Goal: Information Seeking & Learning: Learn about a topic

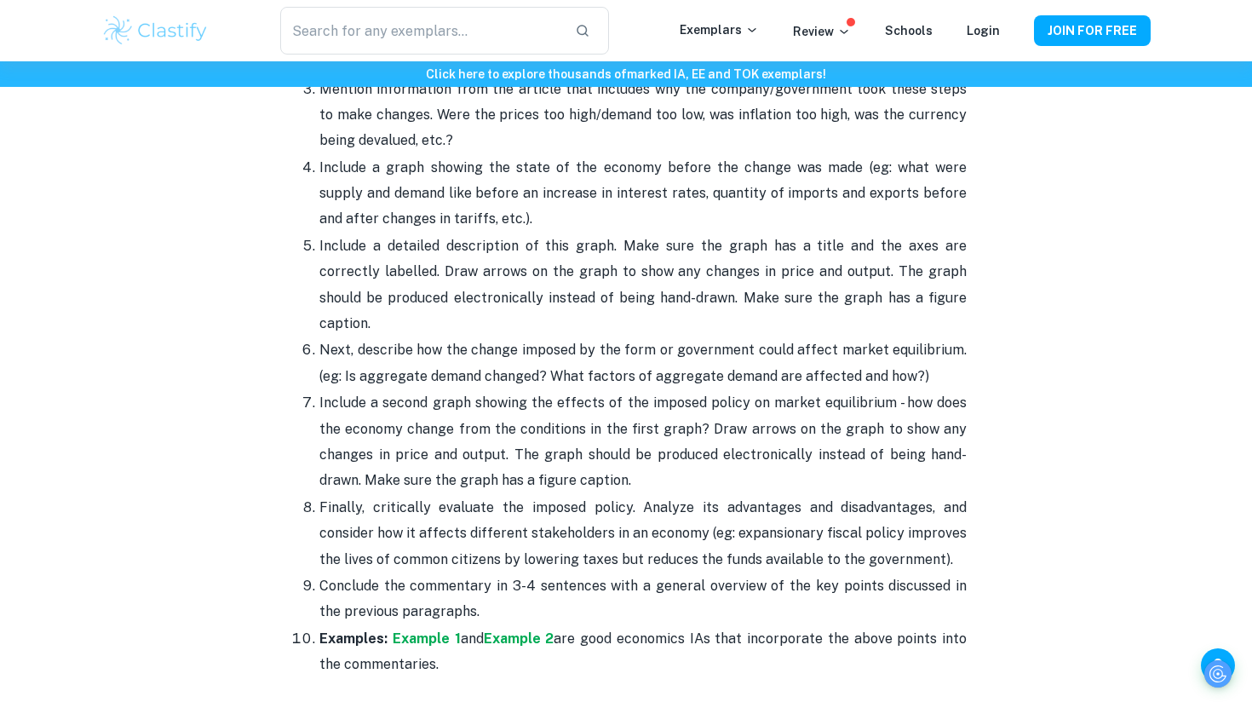
scroll to position [1947, 0]
click at [432, 631] on strong "Example 1" at bounding box center [427, 639] width 68 height 16
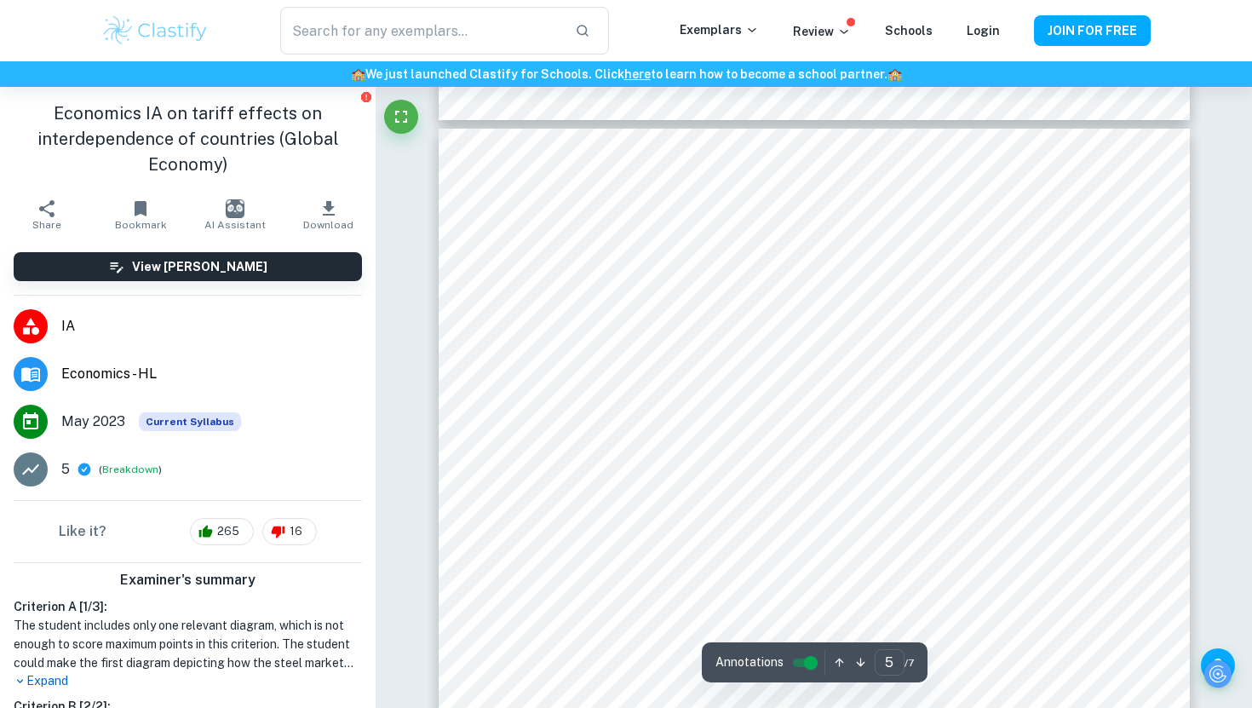
scroll to position [4174, 0]
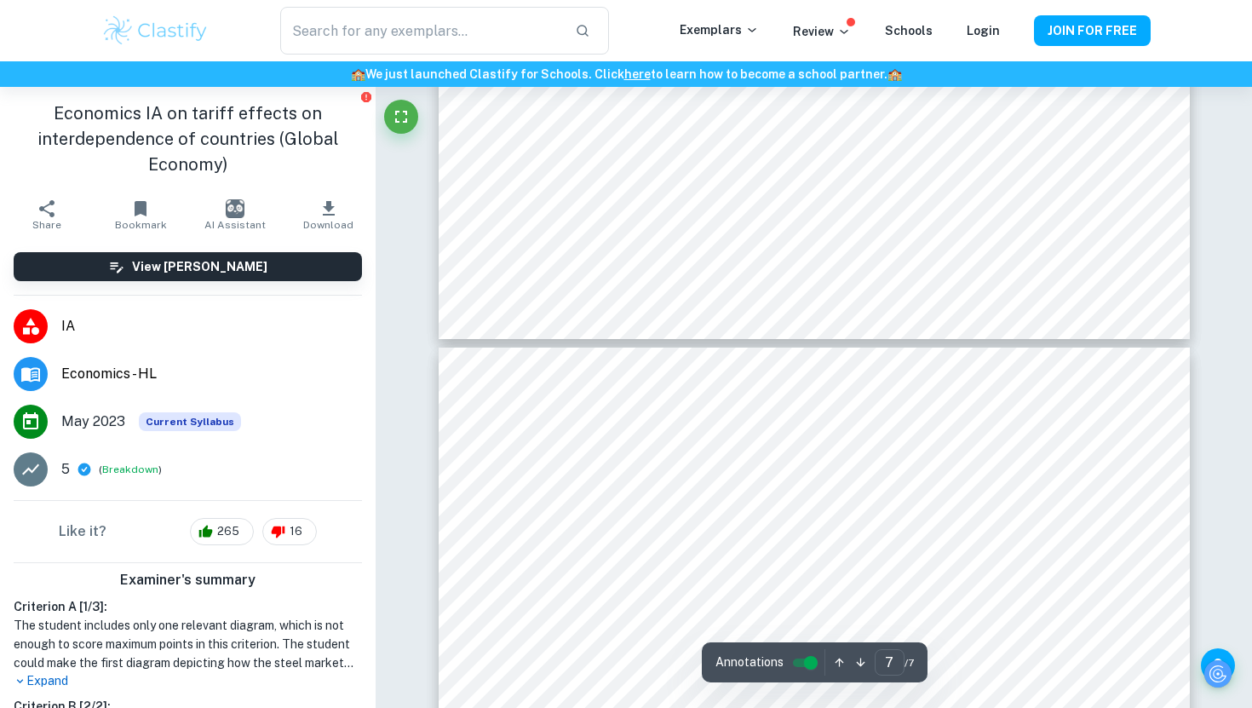
type input "6"
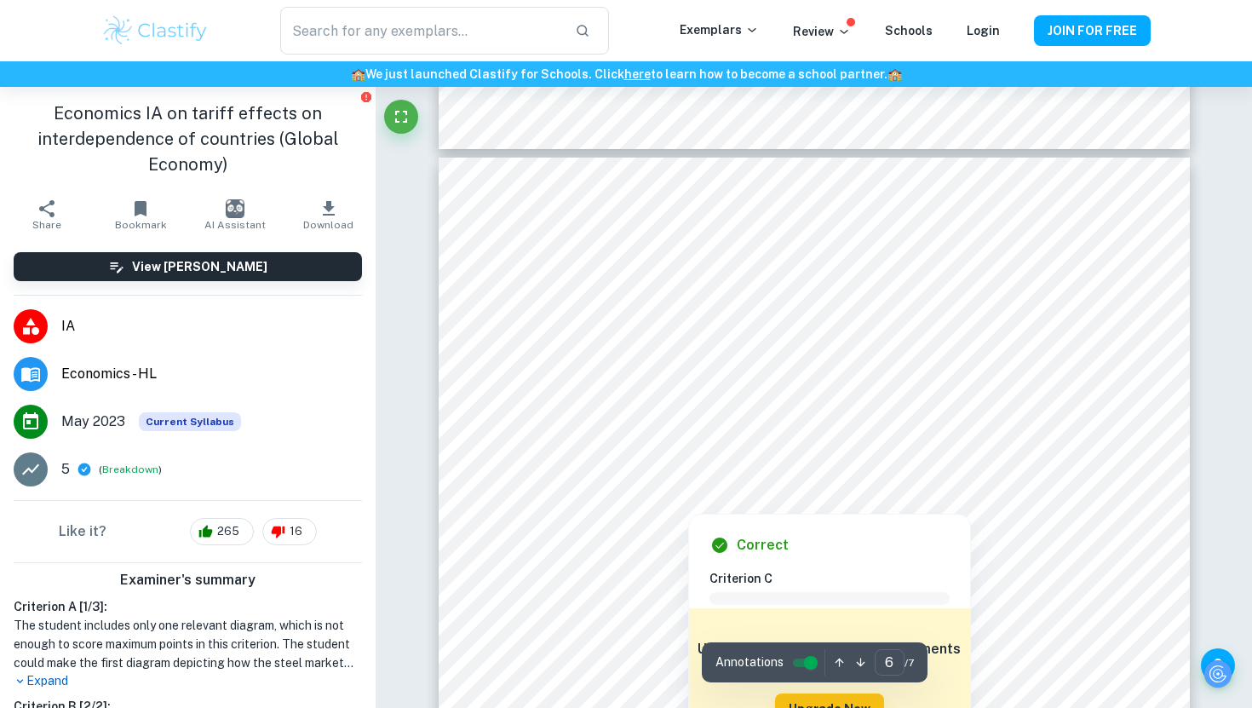
scroll to position [5087, 0]
